Goal: Task Accomplishment & Management: Manage account settings

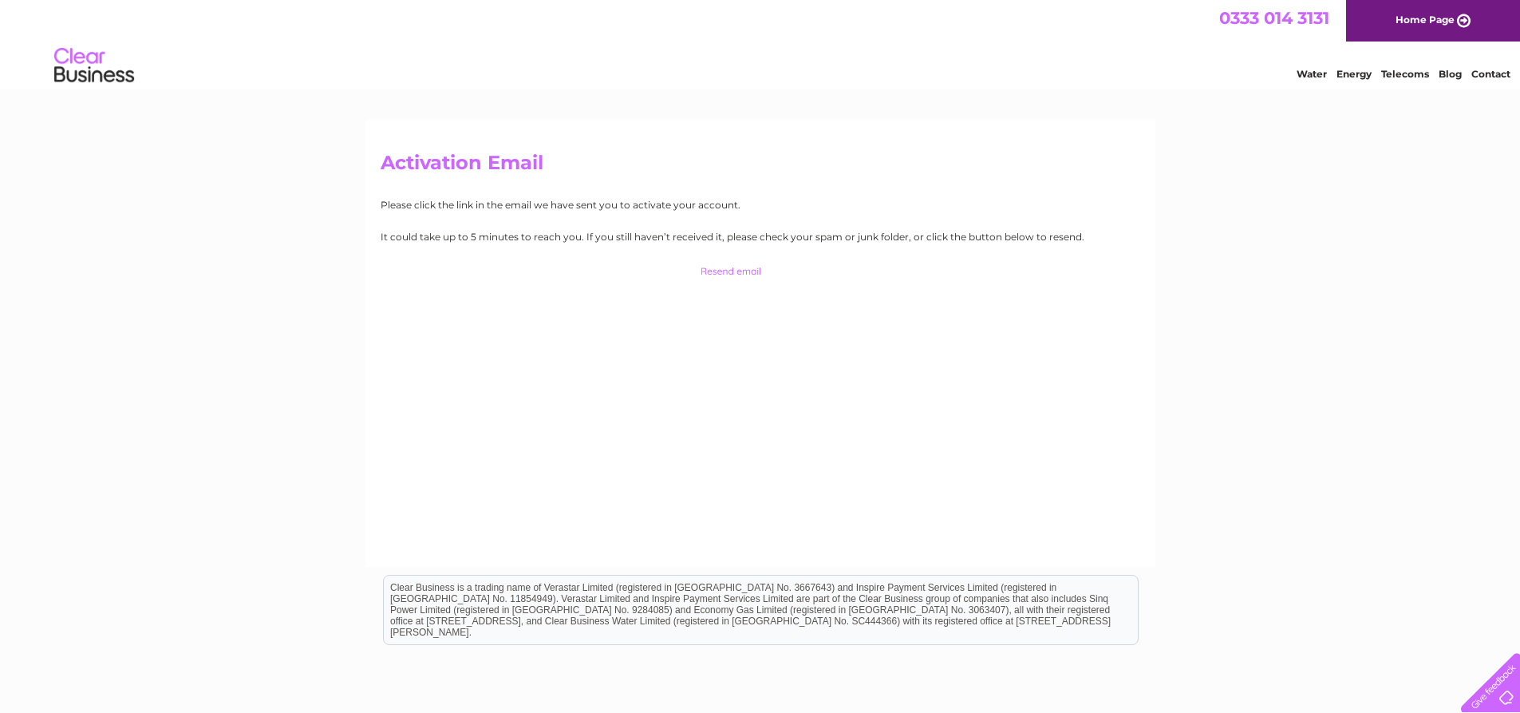
click at [1382, 21] on link "Home Page" at bounding box center [1433, 21] width 174 height 42
click at [86, 80] on img at bounding box center [93, 66] width 81 height 49
click at [85, 57] on img at bounding box center [93, 66] width 81 height 49
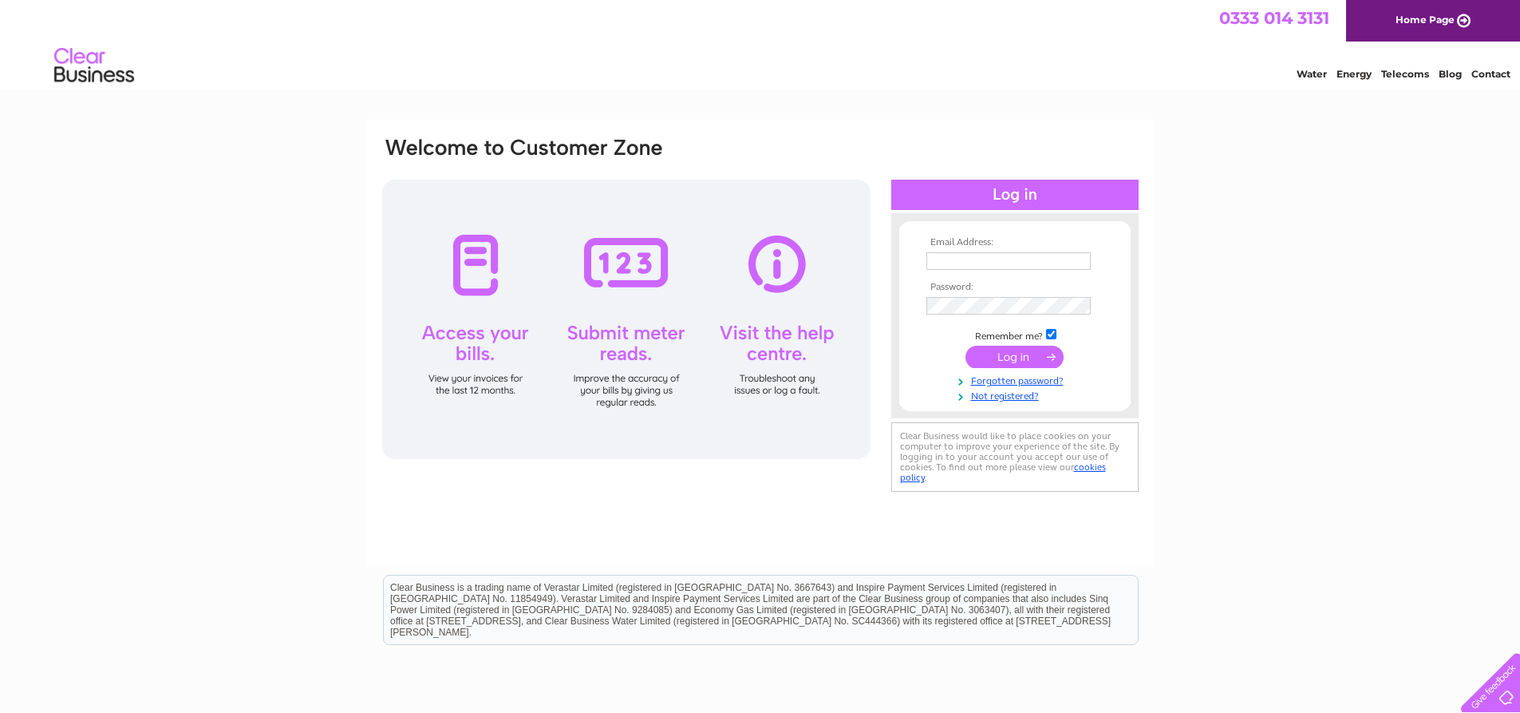
type input "account@jcmichaelgroups.com"
click at [1032, 361] on input "submit" at bounding box center [1015, 357] width 98 height 22
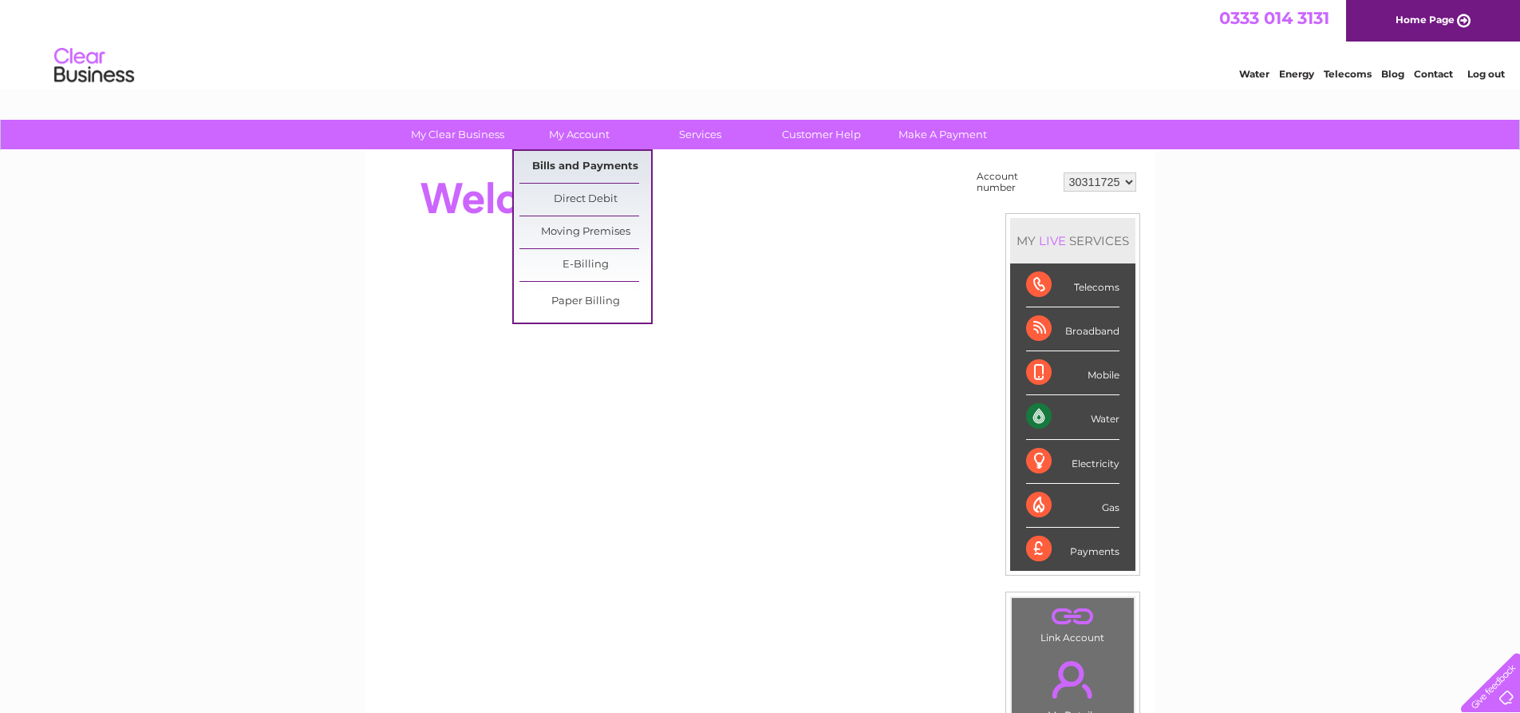
click at [598, 164] on link "Bills and Payments" at bounding box center [586, 167] width 132 height 32
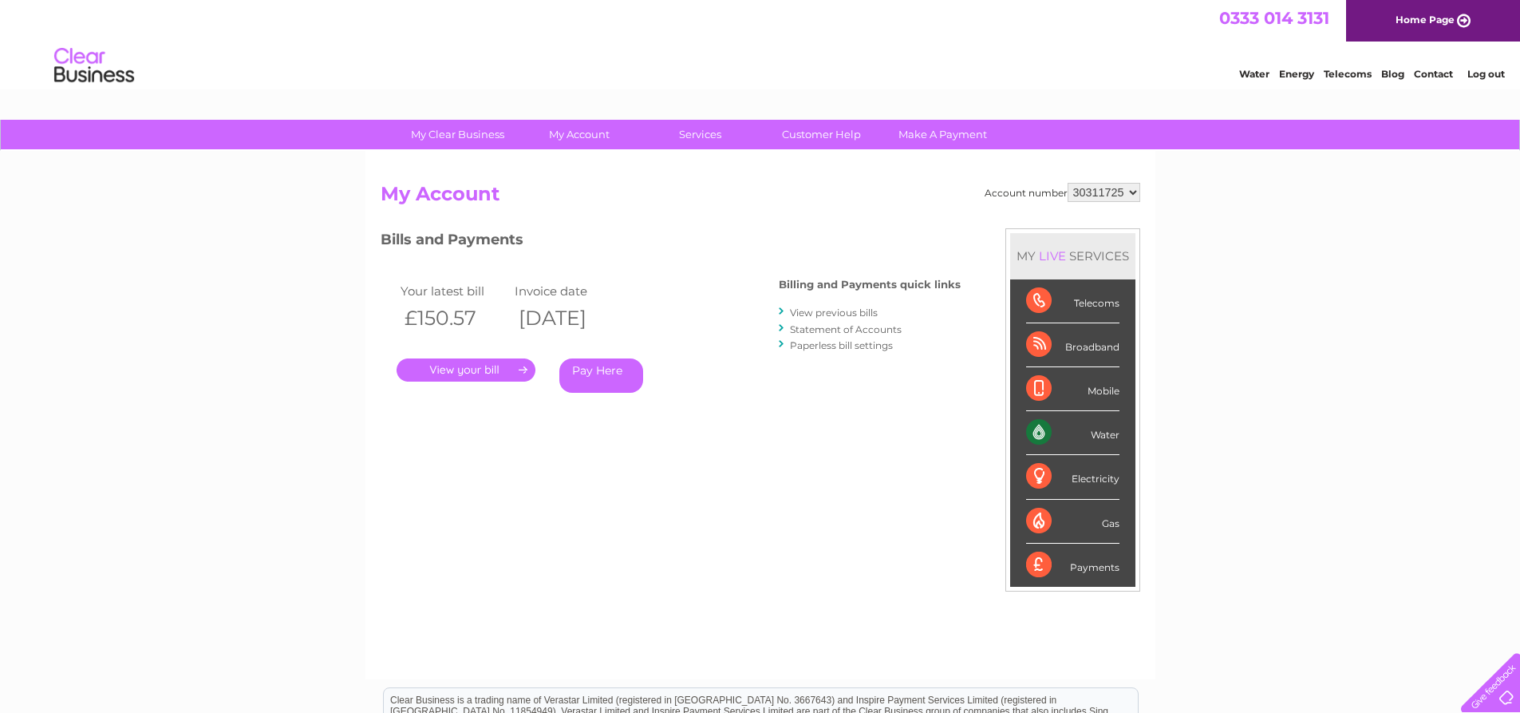
click at [1120, 197] on select "30311725 30321362" at bounding box center [1104, 192] width 73 height 19
drag, startPoint x: 1121, startPoint y: 196, endPoint x: 1045, endPoint y: 200, distance: 75.9
click at [1121, 196] on select "30311725 30321362" at bounding box center [1104, 192] width 73 height 19
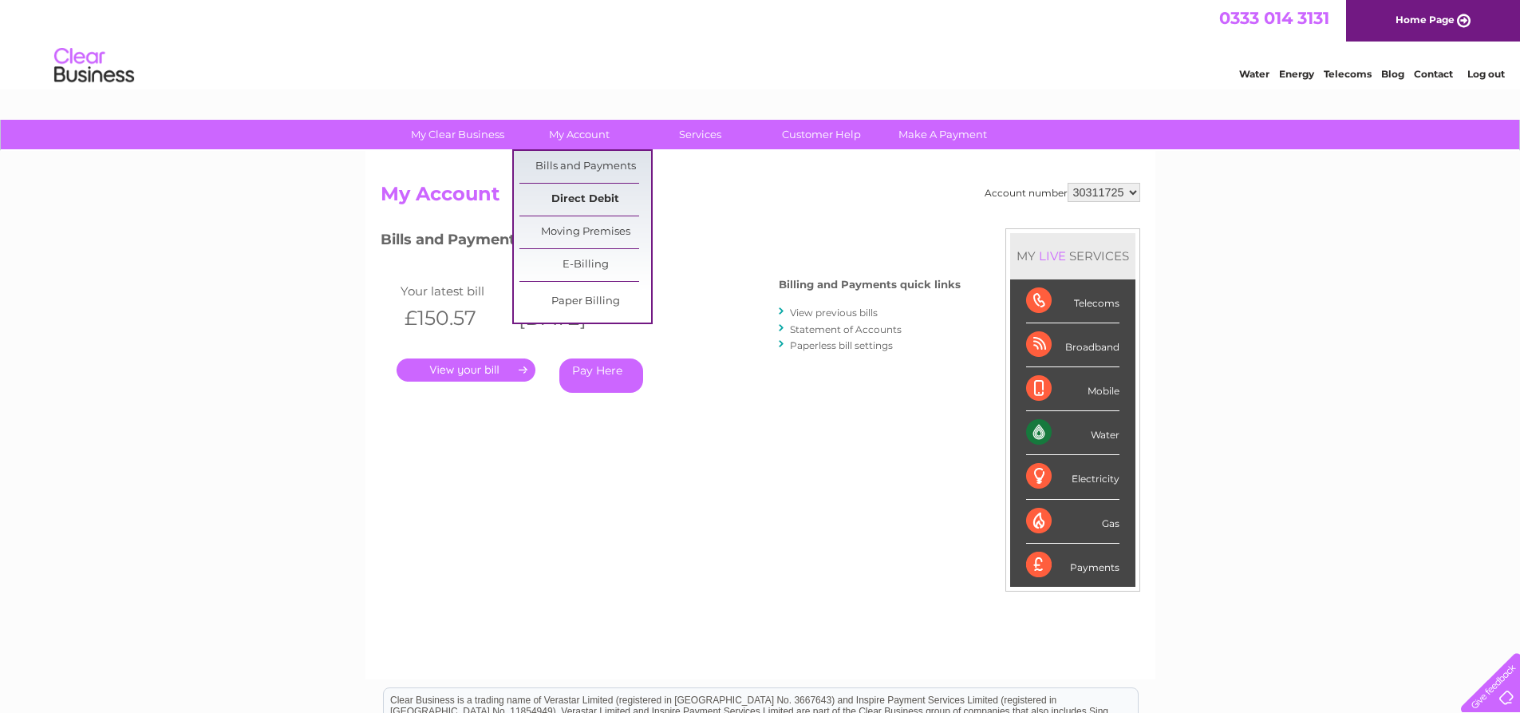
click at [602, 192] on link "Direct Debit" at bounding box center [586, 200] width 132 height 32
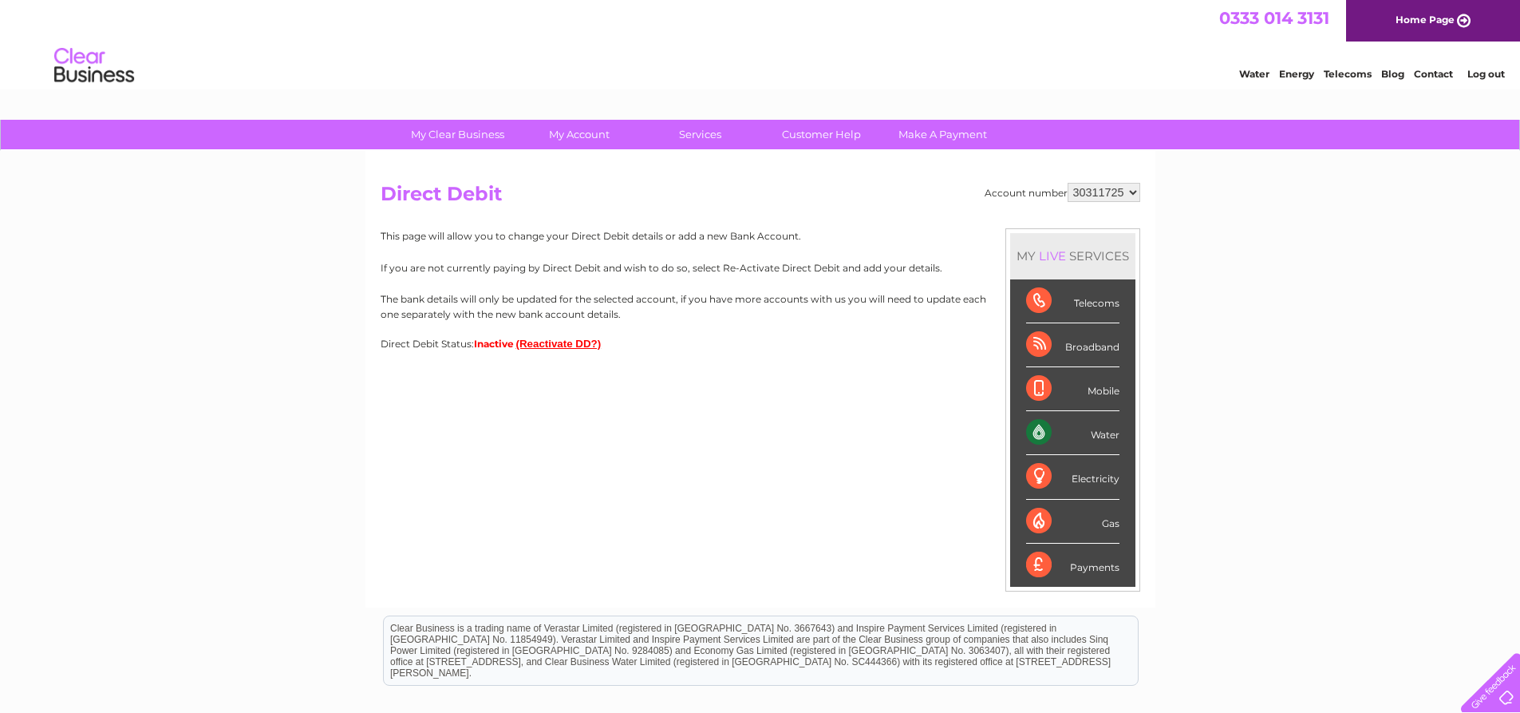
click at [547, 344] on button "(Reactivate DD?)" at bounding box center [558, 344] width 85 height 12
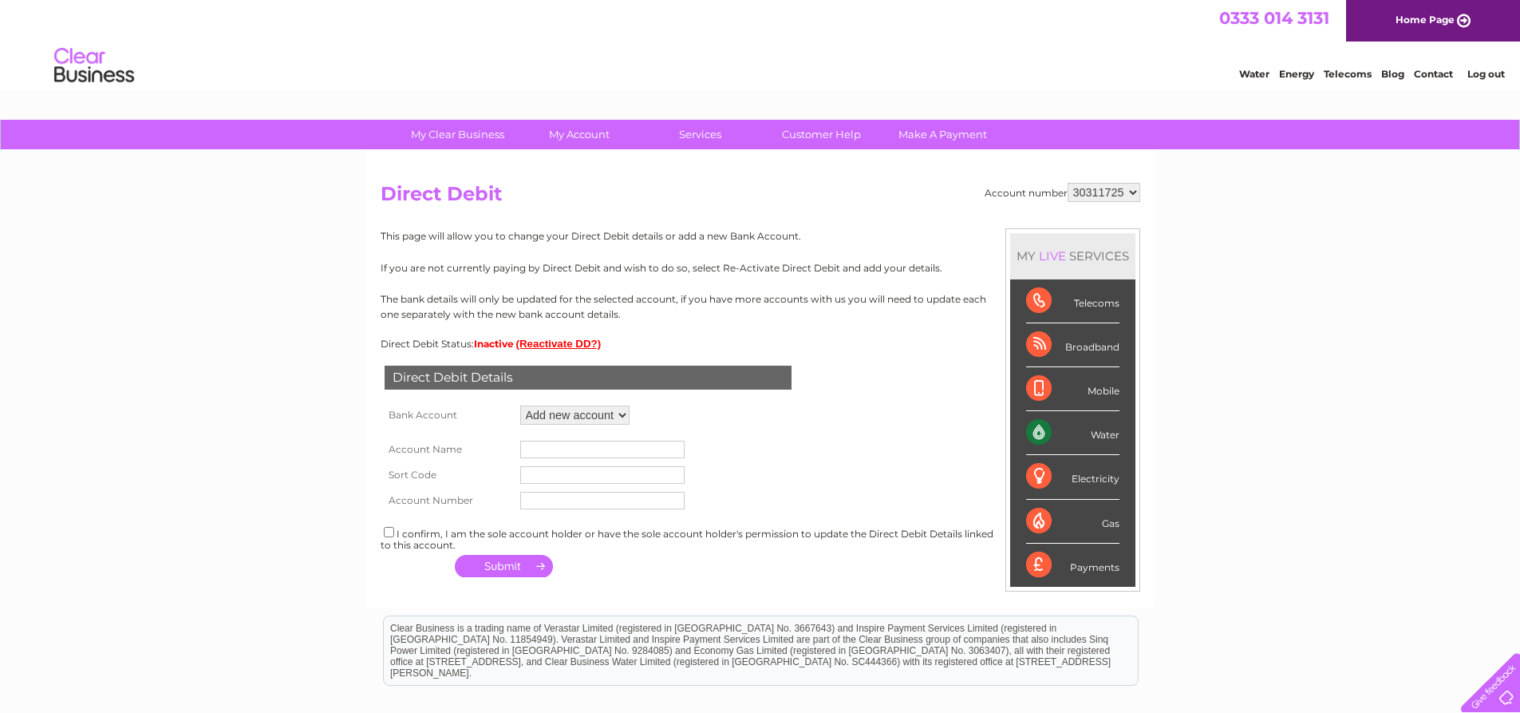
click at [584, 412] on select "Add new account" at bounding box center [574, 414] width 109 height 19
click at [520, 405] on select "Add new account" at bounding box center [574, 414] width 109 height 19
click at [555, 450] on input "text" at bounding box center [602, 450] width 164 height 18
type input "JC Michael Properties"
click at [548, 477] on input "4658601439142029" at bounding box center [603, 475] width 166 height 19
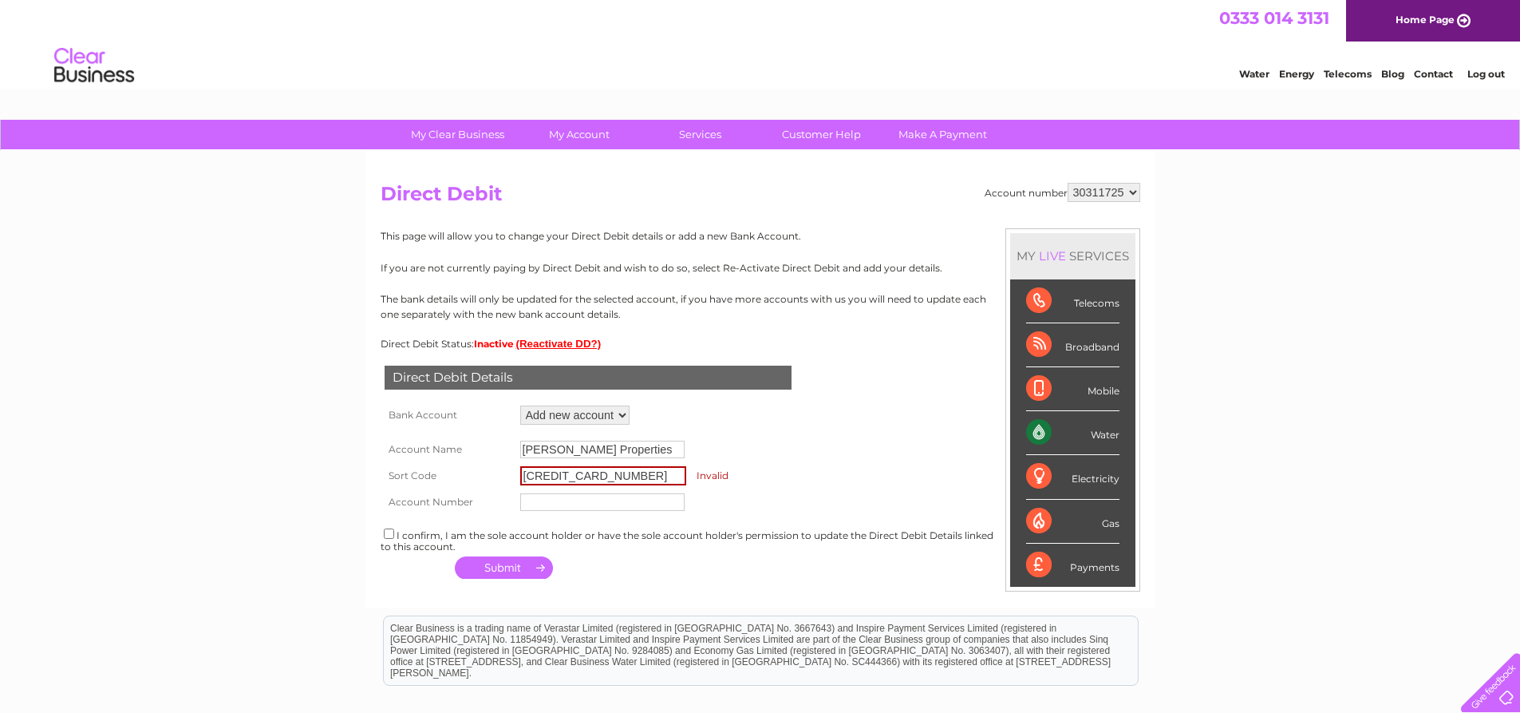
click at [548, 477] on input "4658601439142029" at bounding box center [603, 475] width 166 height 19
type input "204422"
click at [547, 510] on td at bounding box center [602, 501] width 172 height 26
click at [546, 497] on input "text" at bounding box center [602, 501] width 164 height 18
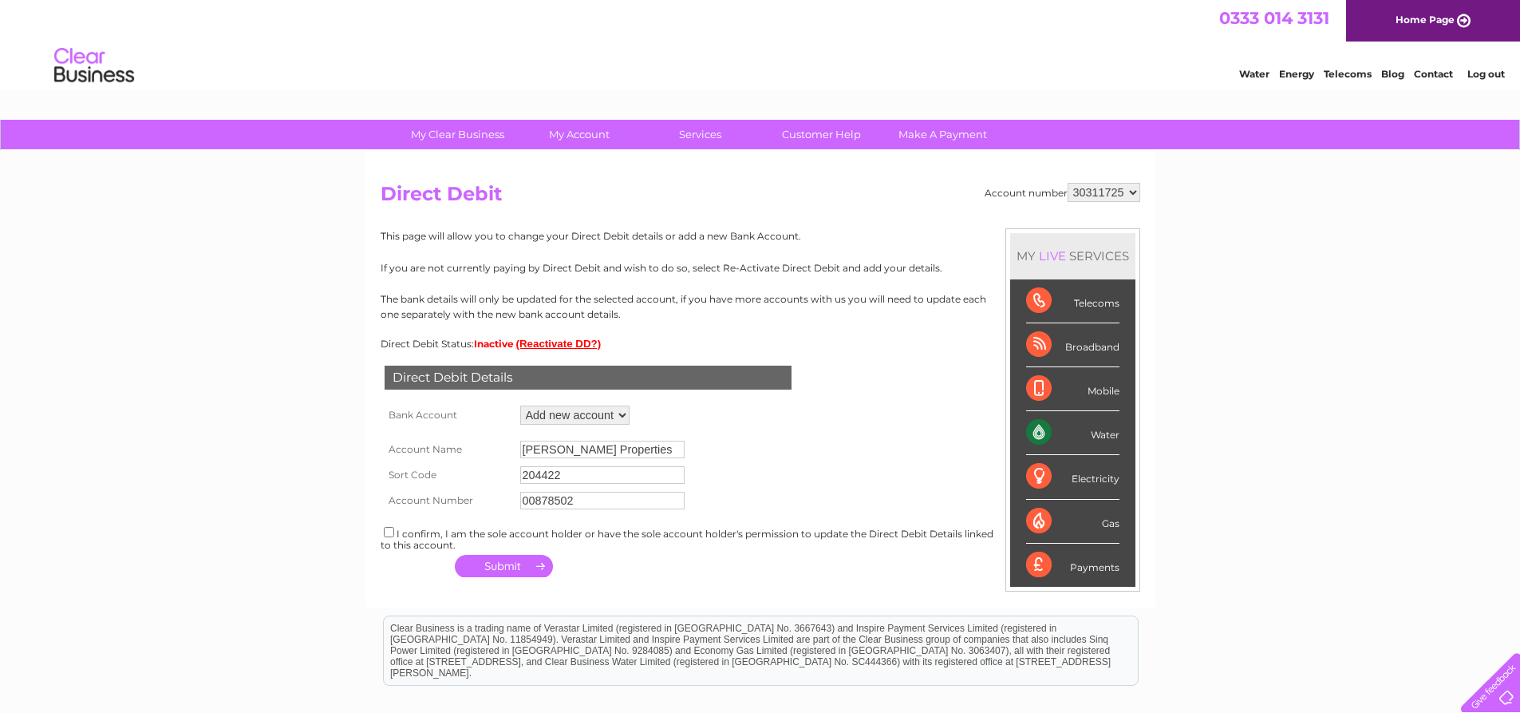
type input "00878502"
click at [390, 532] on input "checkbox" at bounding box center [389, 532] width 10 height 10
checkbox input "true"
click at [481, 568] on button "button" at bounding box center [504, 566] width 98 height 22
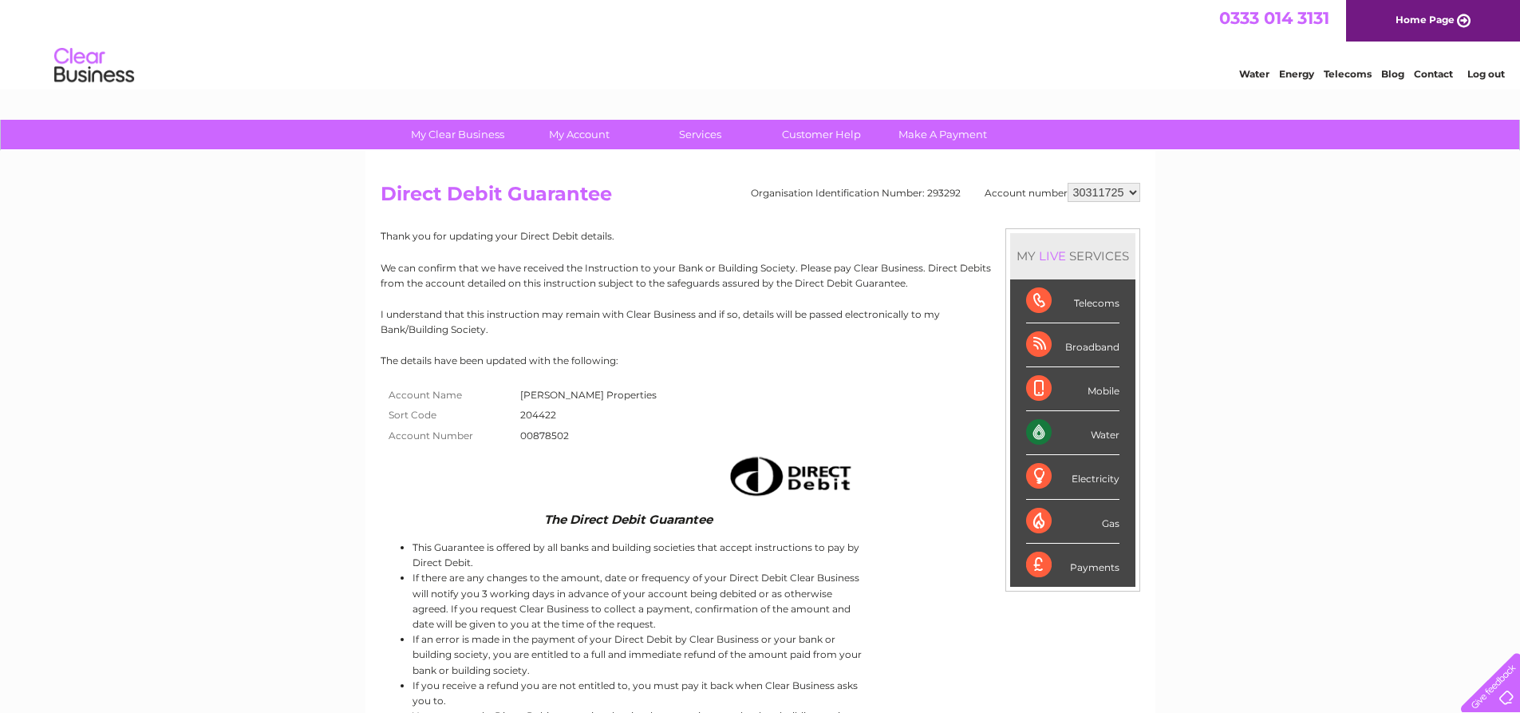
click at [1104, 189] on select "30311725 30321362" at bounding box center [1104, 192] width 73 height 19
click at [1068, 183] on select "30311725 30321362" at bounding box center [1104, 192] width 73 height 19
click at [1110, 192] on select "30311725 30321362" at bounding box center [1104, 192] width 73 height 19
click at [1068, 183] on select "30311725 30321362" at bounding box center [1104, 192] width 73 height 19
click at [1114, 195] on select "30311725 30321362" at bounding box center [1104, 192] width 73 height 19
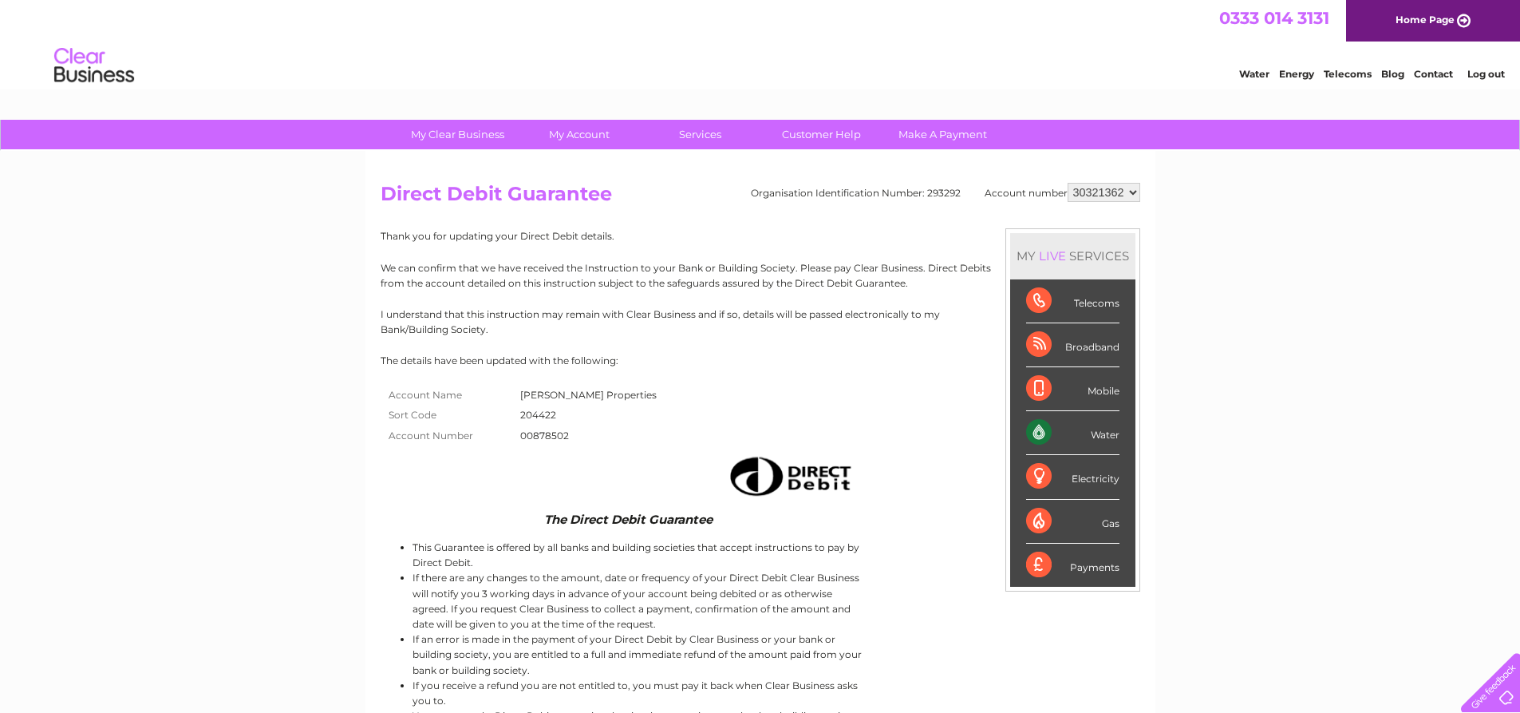
select select "30311725"
click at [1068, 183] on select "30311725 30321362" at bounding box center [1104, 192] width 73 height 19
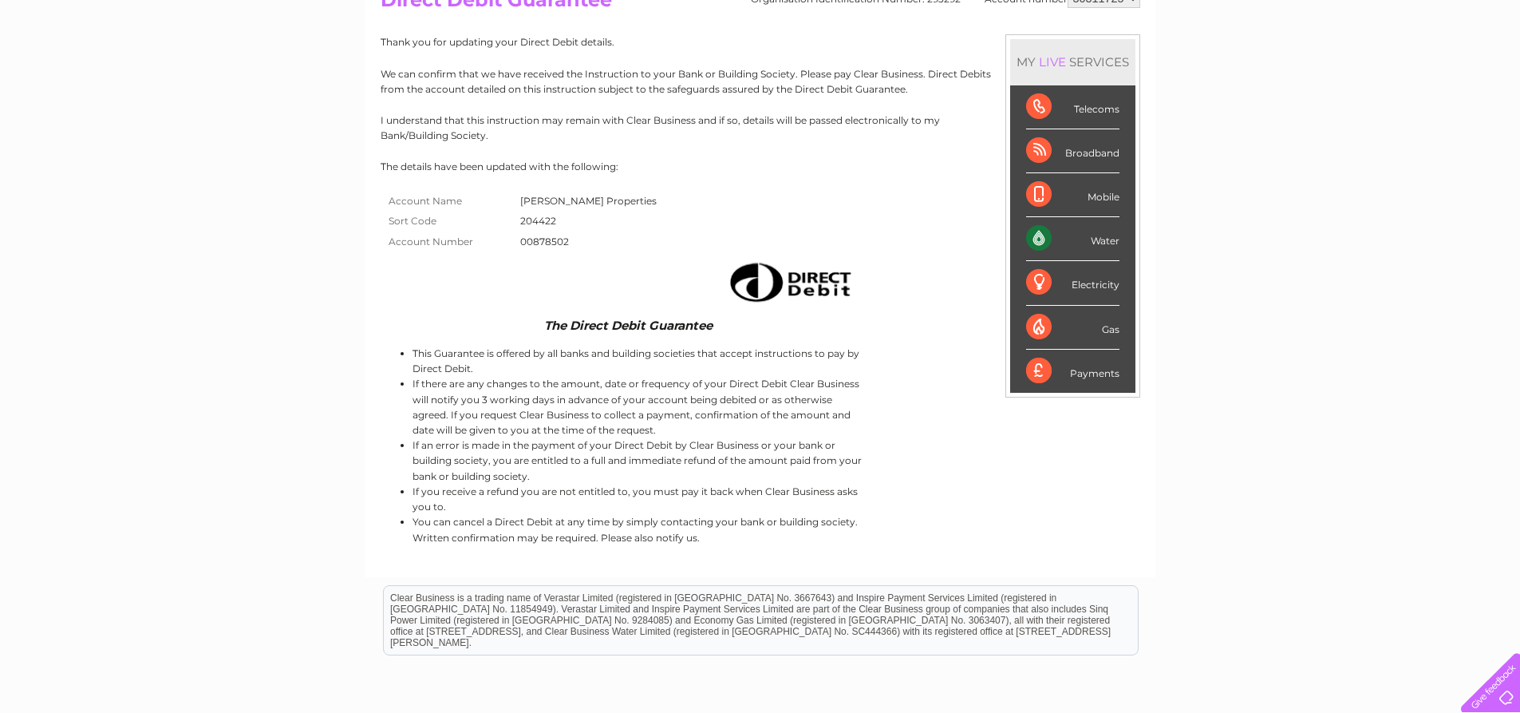
scroll to position [342, 0]
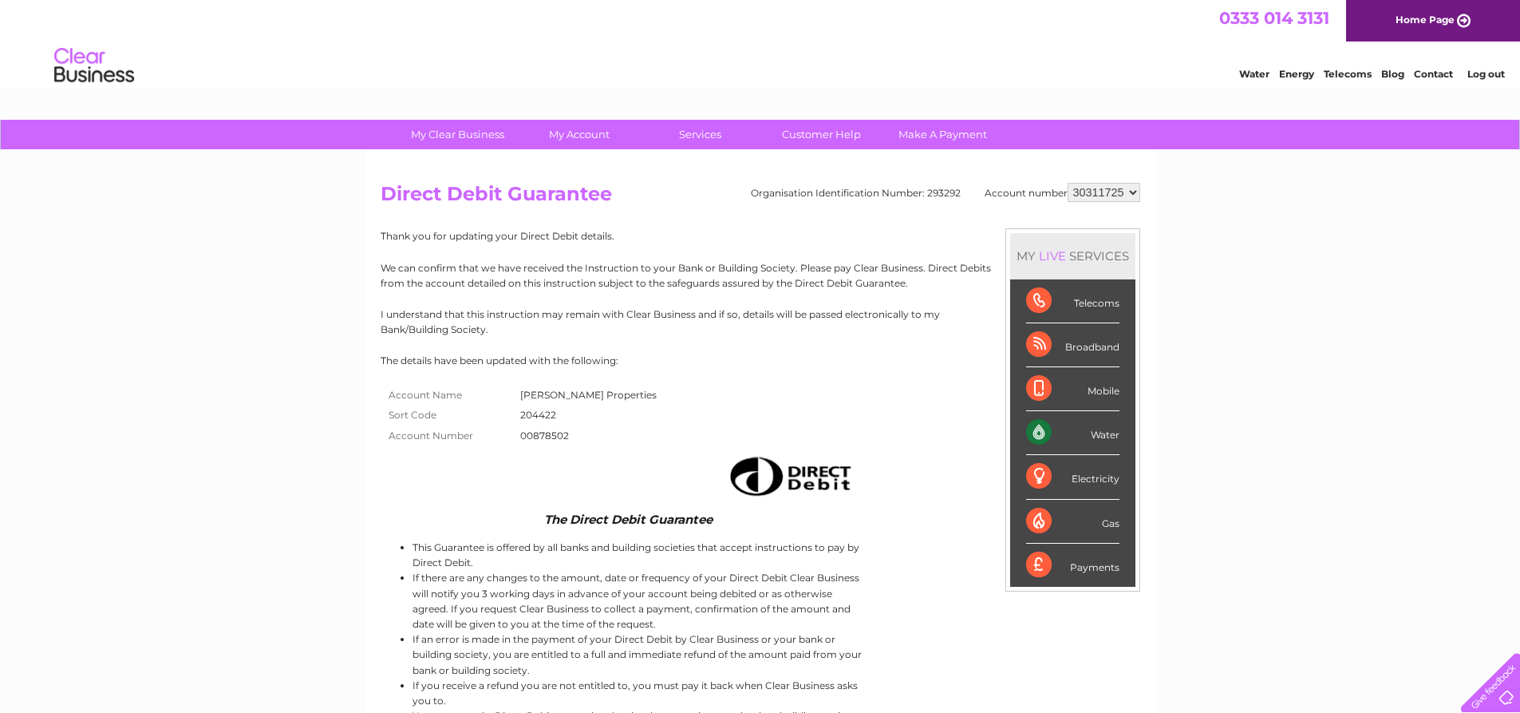
click at [1114, 196] on select "30311725 30321362" at bounding box center [1104, 192] width 73 height 19
click at [1068, 183] on select "30311725 30321362" at bounding box center [1104, 192] width 73 height 19
click at [1124, 184] on select "30311725 30321362" at bounding box center [1104, 192] width 73 height 19
select select "30311725"
click at [1068, 183] on select "30311725 30321362" at bounding box center [1104, 192] width 73 height 19
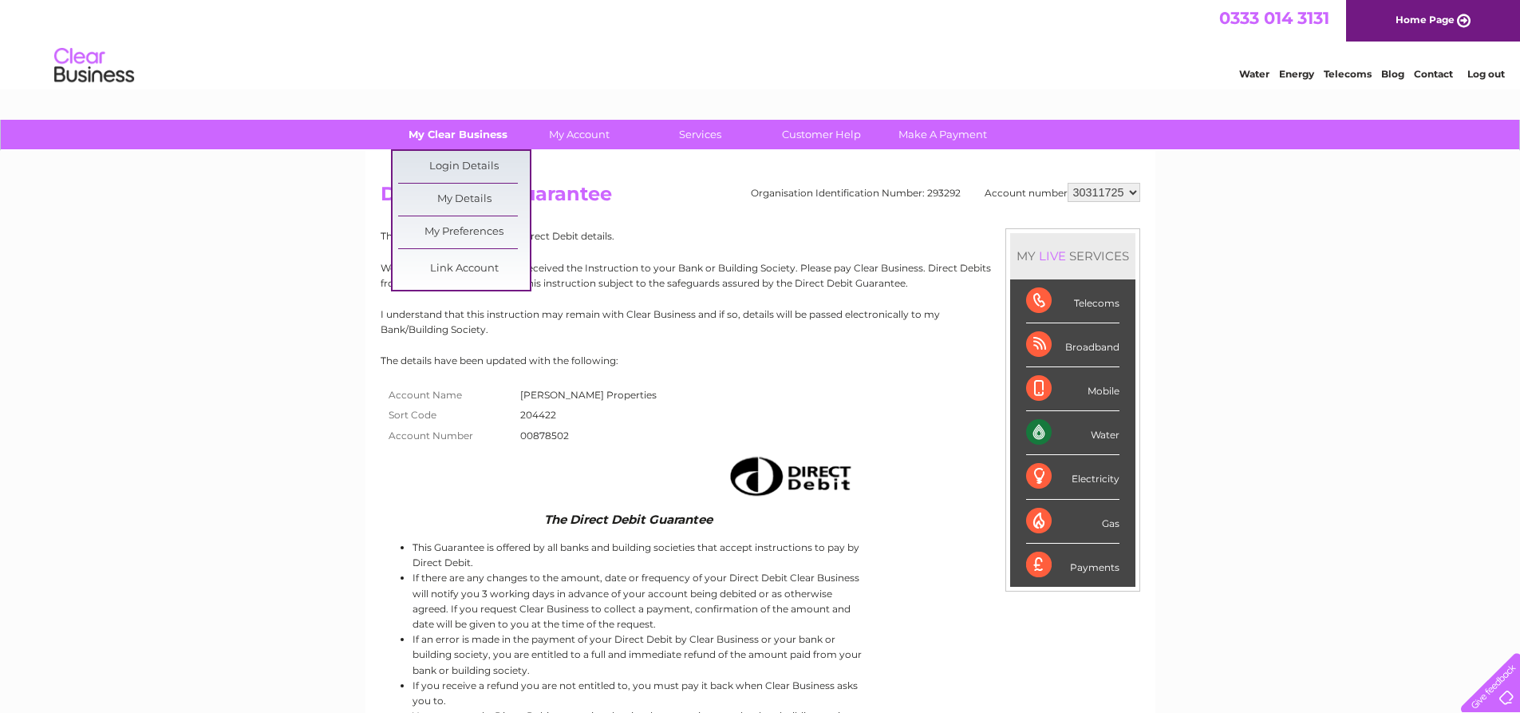
click at [430, 139] on link "My Clear Business" at bounding box center [458, 135] width 132 height 30
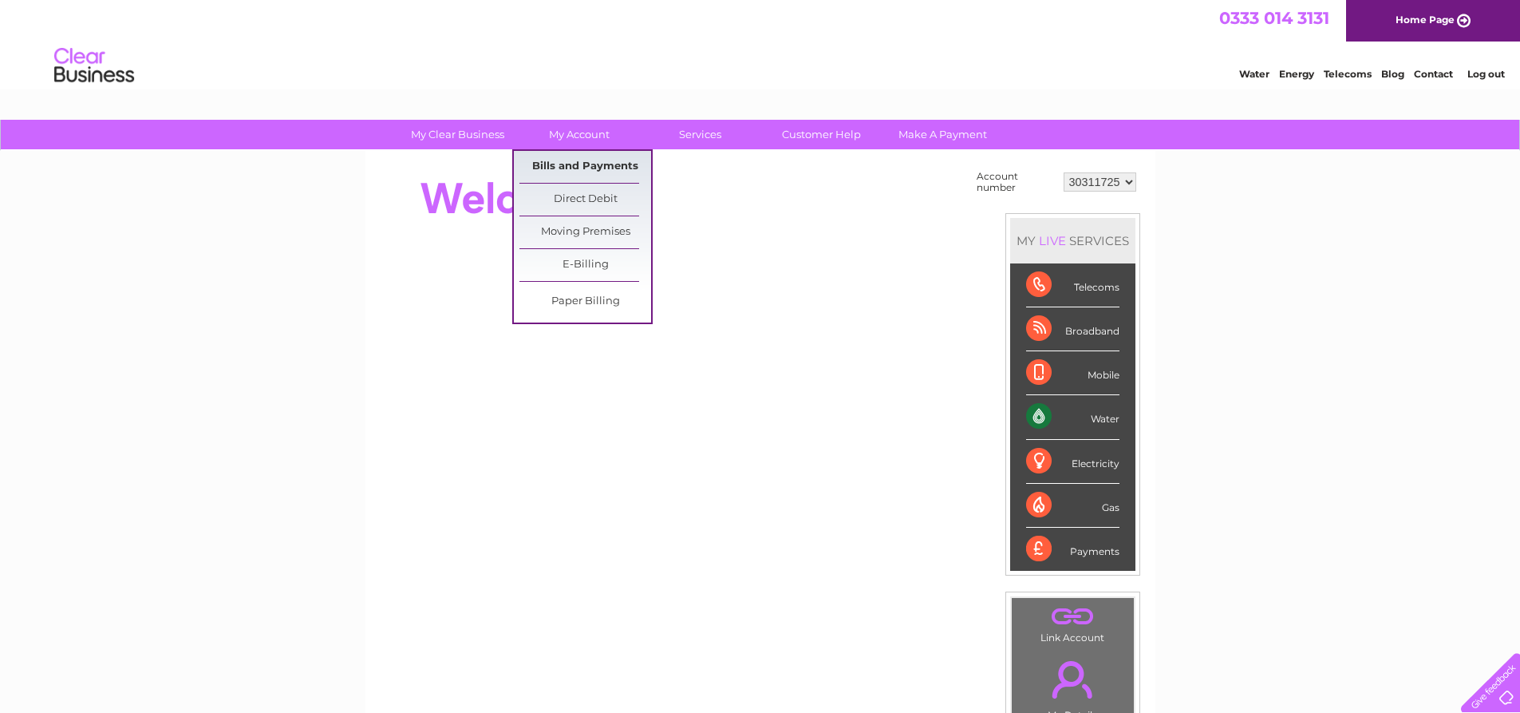
click at [590, 173] on link "Bills and Payments" at bounding box center [586, 167] width 132 height 32
click at [615, 161] on link "Bills and Payments" at bounding box center [586, 167] width 132 height 32
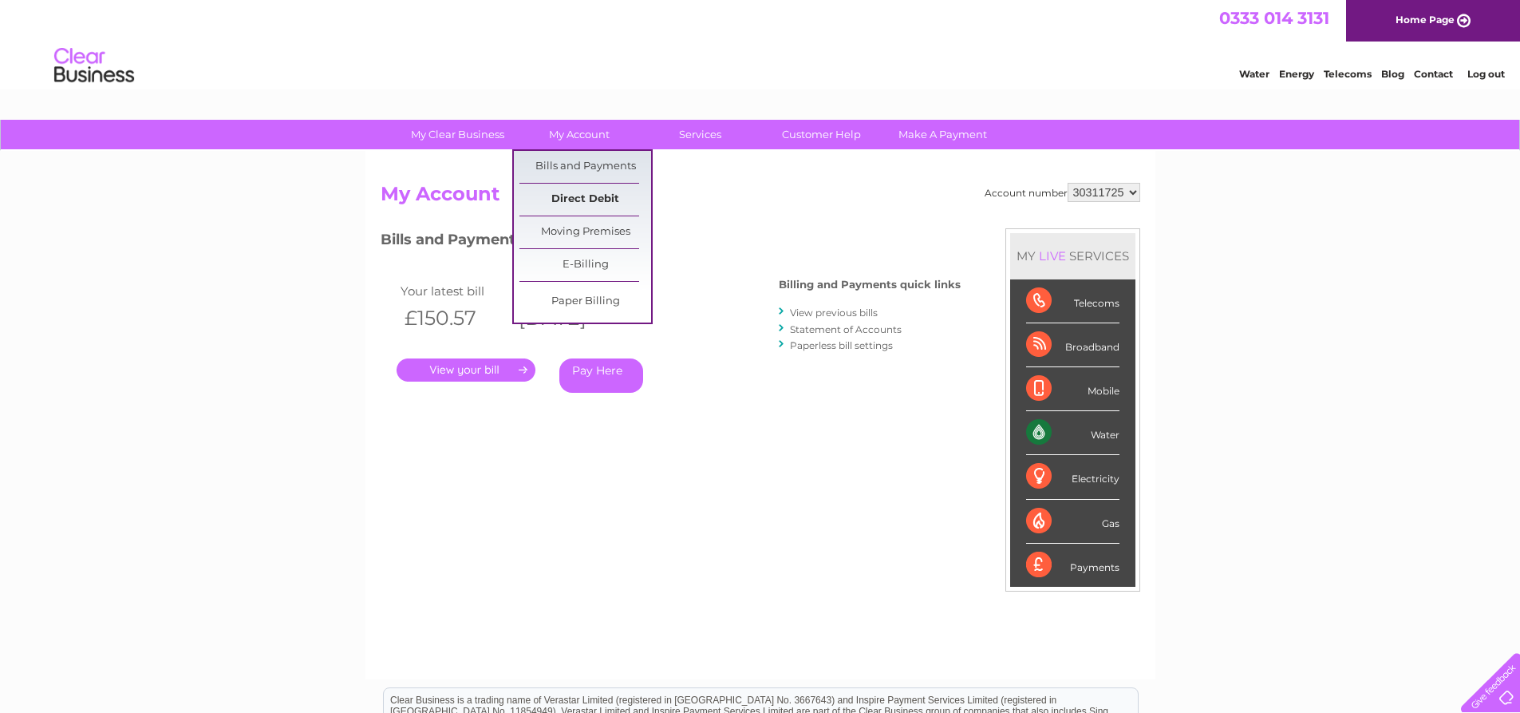
click at [587, 192] on link "Direct Debit" at bounding box center [586, 200] width 132 height 32
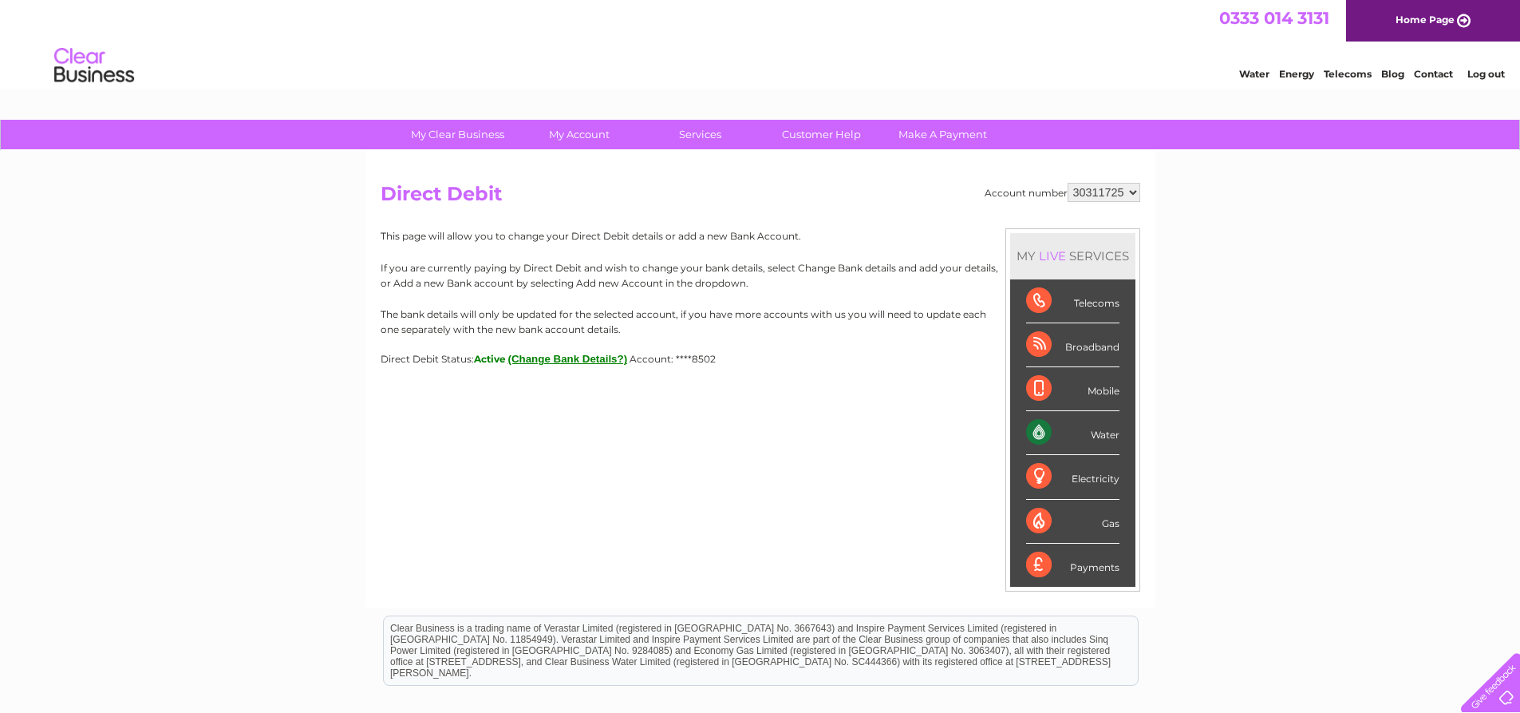
click at [1114, 199] on select "30311725 30321362" at bounding box center [1104, 192] width 73 height 19
select select "30321362"
click at [1068, 183] on select "30311725 30321362" at bounding box center [1104, 192] width 73 height 19
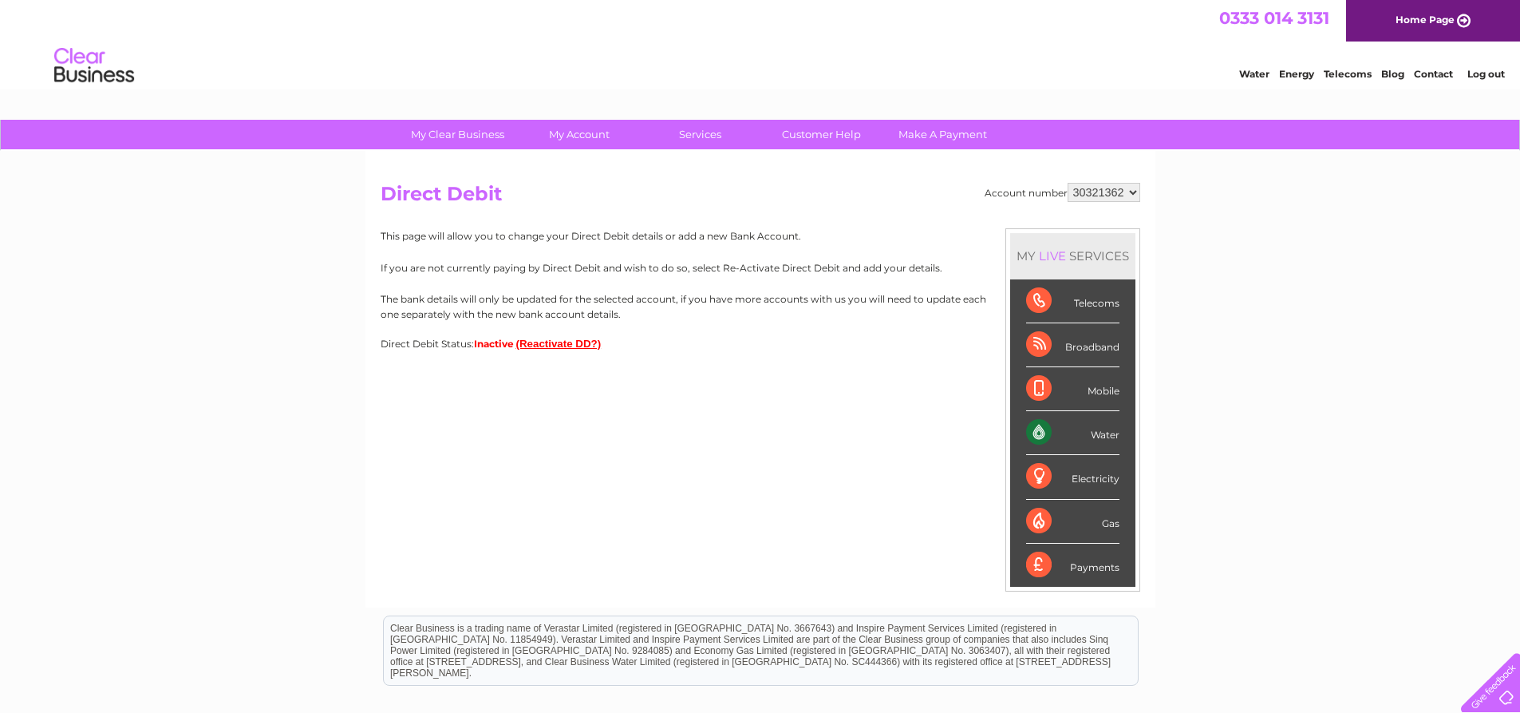
click at [556, 352] on div "Account number 30311725 30321362 Direct Debit MY LIVE SERVICES Telecoms Broadba…" at bounding box center [761, 379] width 790 height 457
click at [559, 346] on button "(Reactivate DD?)" at bounding box center [558, 344] width 85 height 12
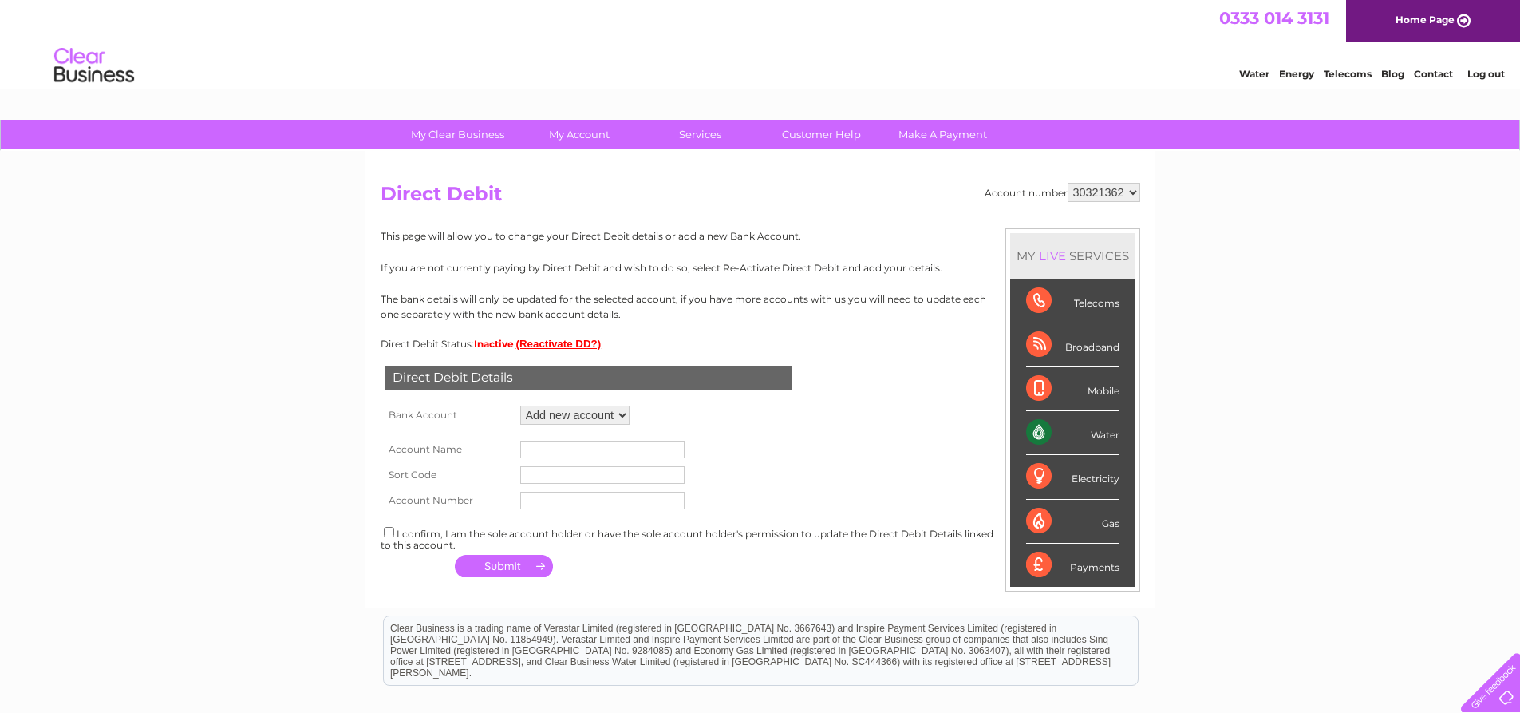
click at [570, 408] on select "Add new account" at bounding box center [574, 414] width 109 height 19
click at [520, 405] on select "Add new account" at bounding box center [574, 414] width 109 height 19
click at [558, 452] on input "text" at bounding box center [602, 450] width 164 height 18
type input "[PERSON_NAME] Properties"
click at [597, 474] on input "text" at bounding box center [602, 475] width 164 height 18
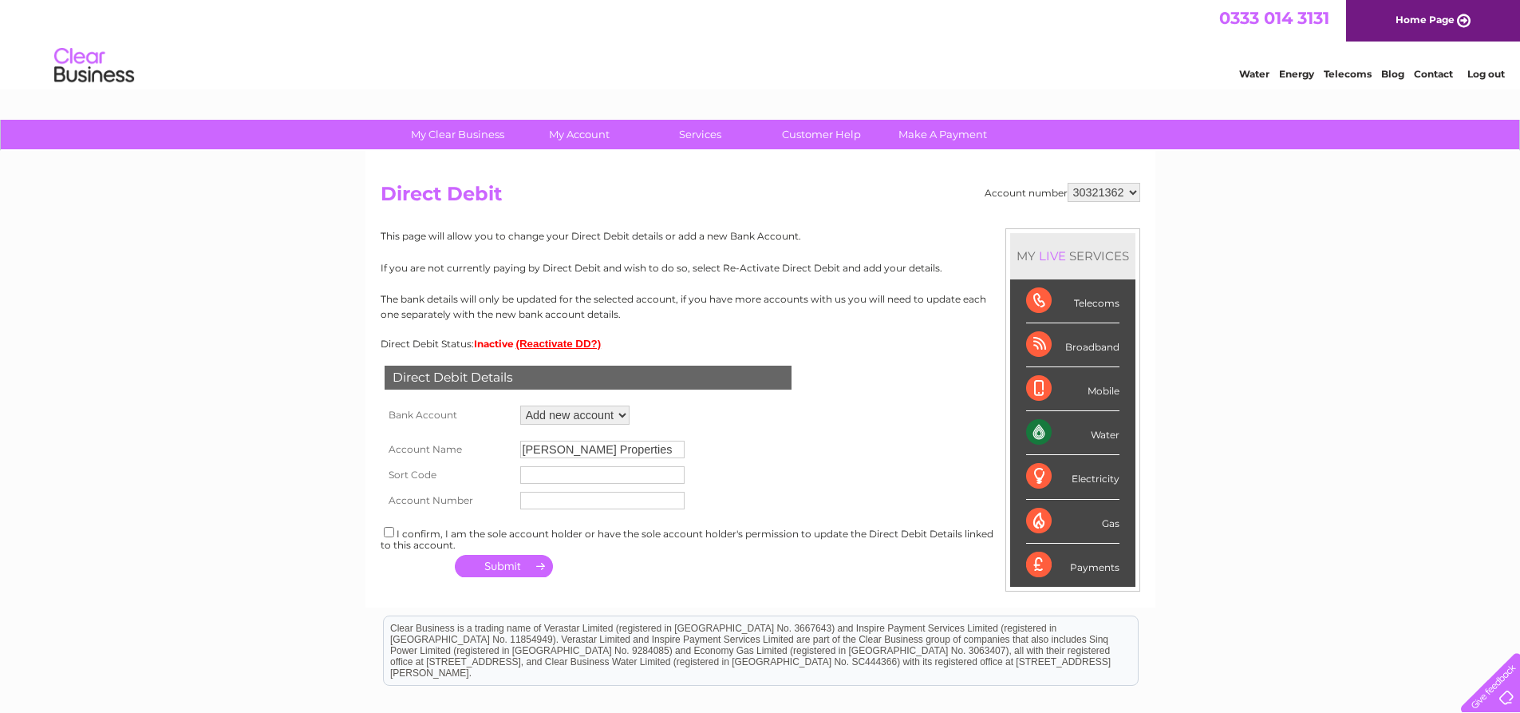
type input "204422"
click at [602, 509] on input "text" at bounding box center [602, 501] width 164 height 18
type input "00878502"
click at [389, 535] on div "I confirm, I am the sole account holder or have the sole account holder's permi…" at bounding box center [761, 537] width 760 height 26
click at [389, 535] on input "checkbox" at bounding box center [389, 532] width 10 height 10
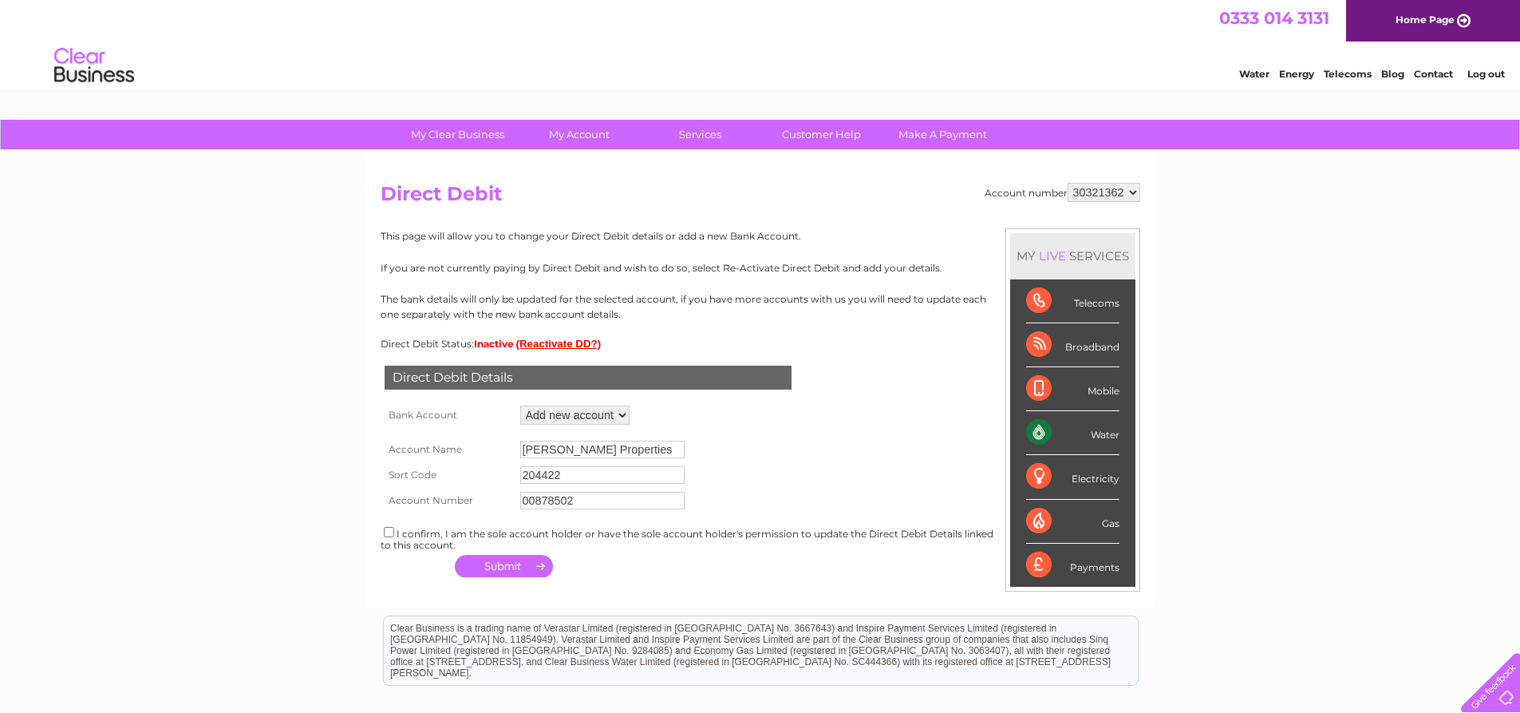
checkbox input "true"
click at [496, 567] on button "button" at bounding box center [504, 566] width 98 height 22
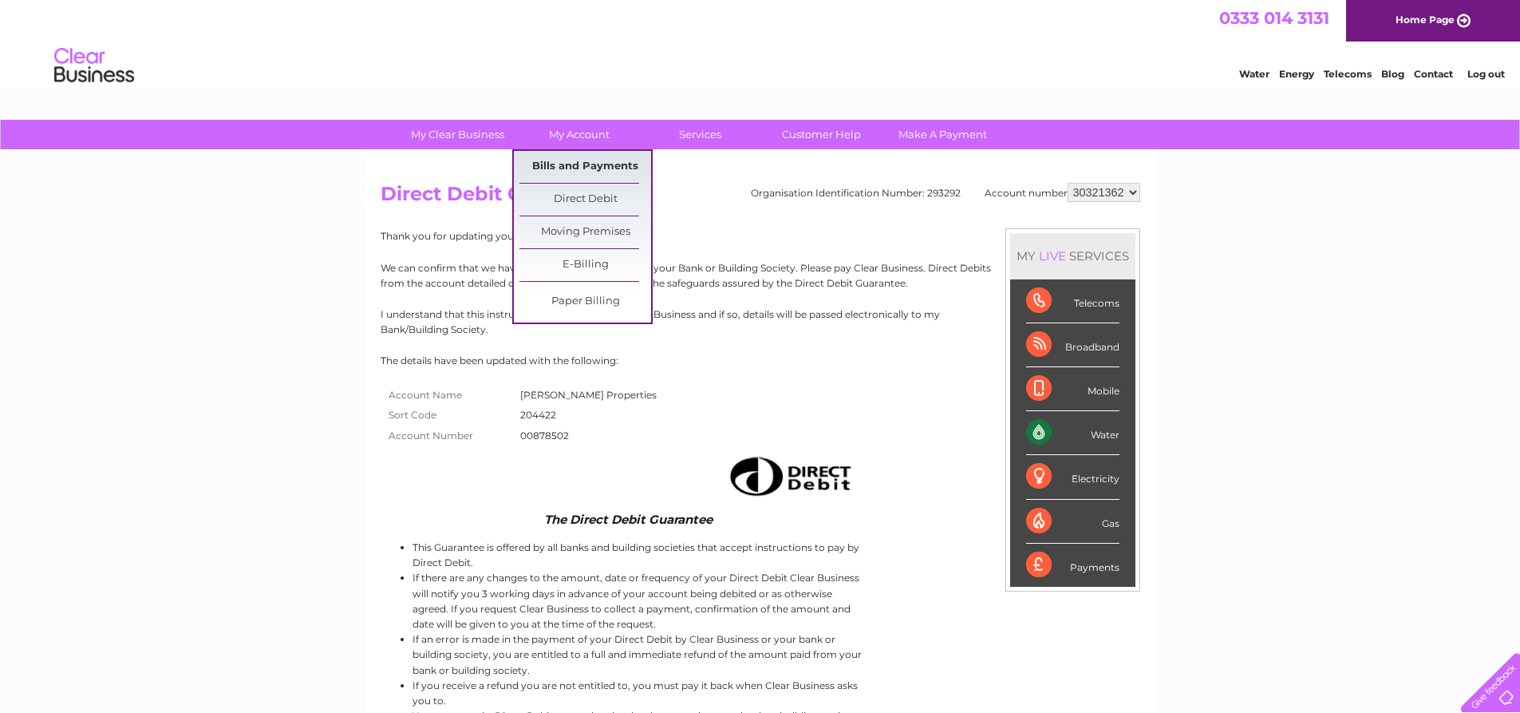
click at [597, 172] on link "Bills and Payments" at bounding box center [586, 167] width 132 height 32
